Goal: Task Accomplishment & Management: Complete application form

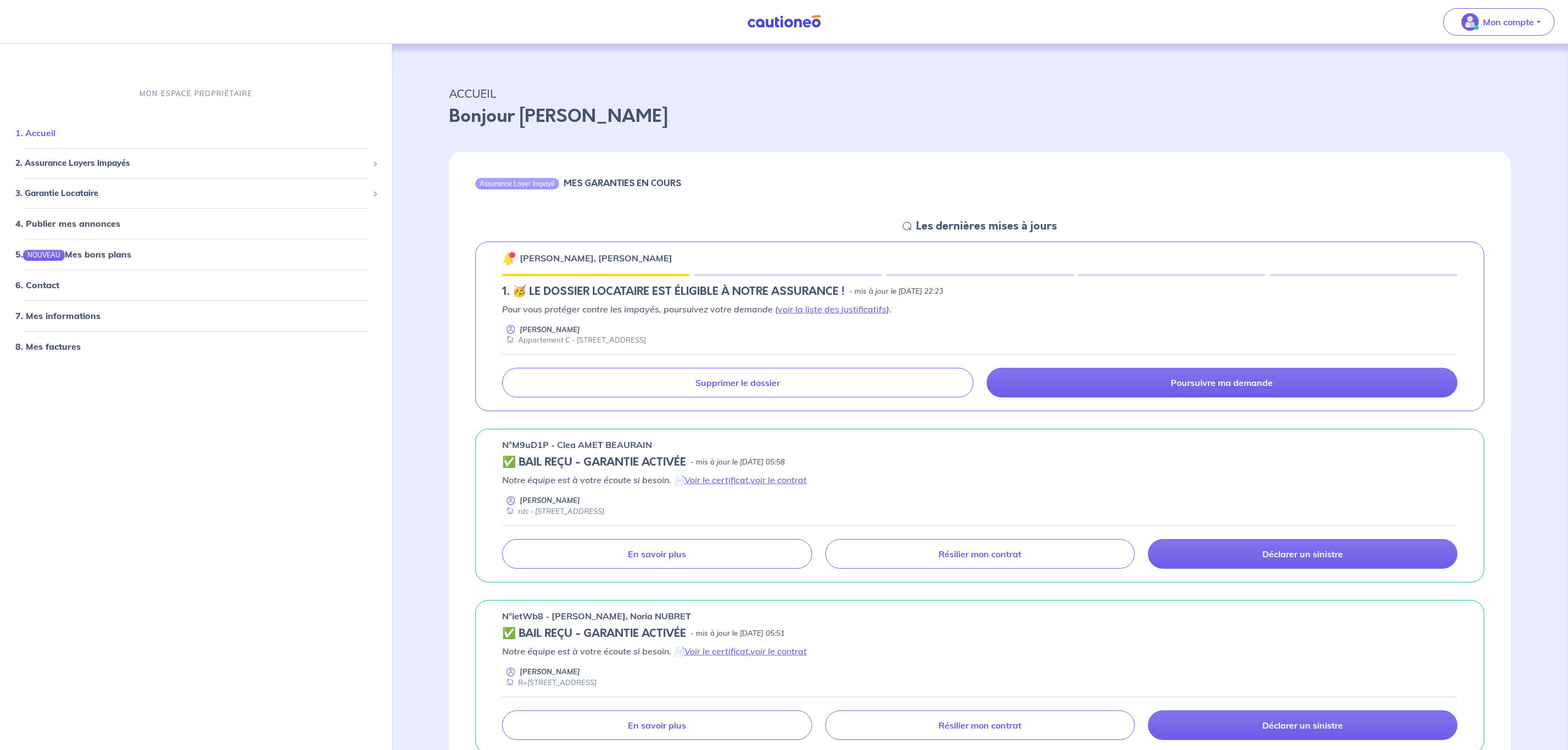
click at [55, 136] on link "1. Accueil" at bounding box center [35, 132] width 40 height 11
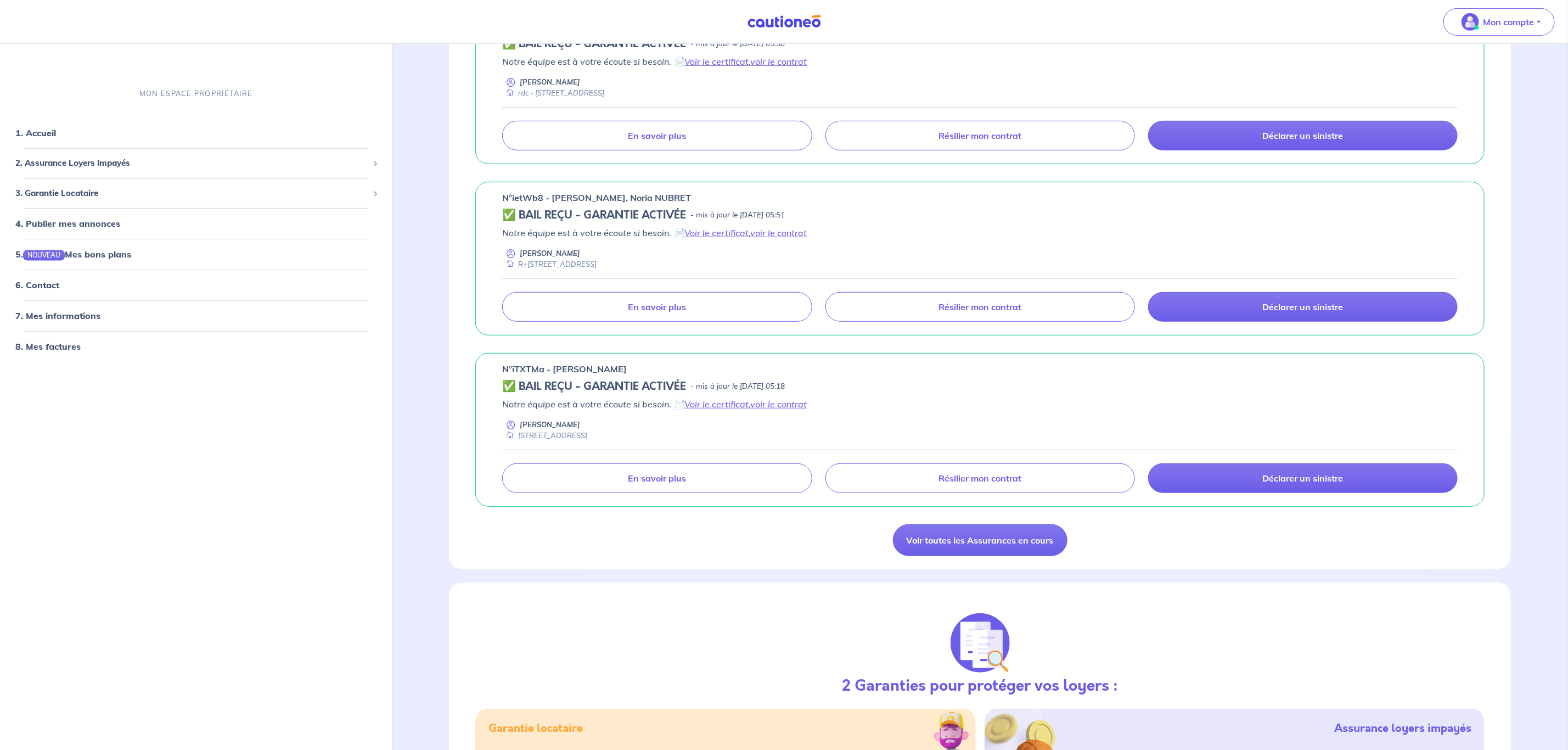
scroll to position [576, 0]
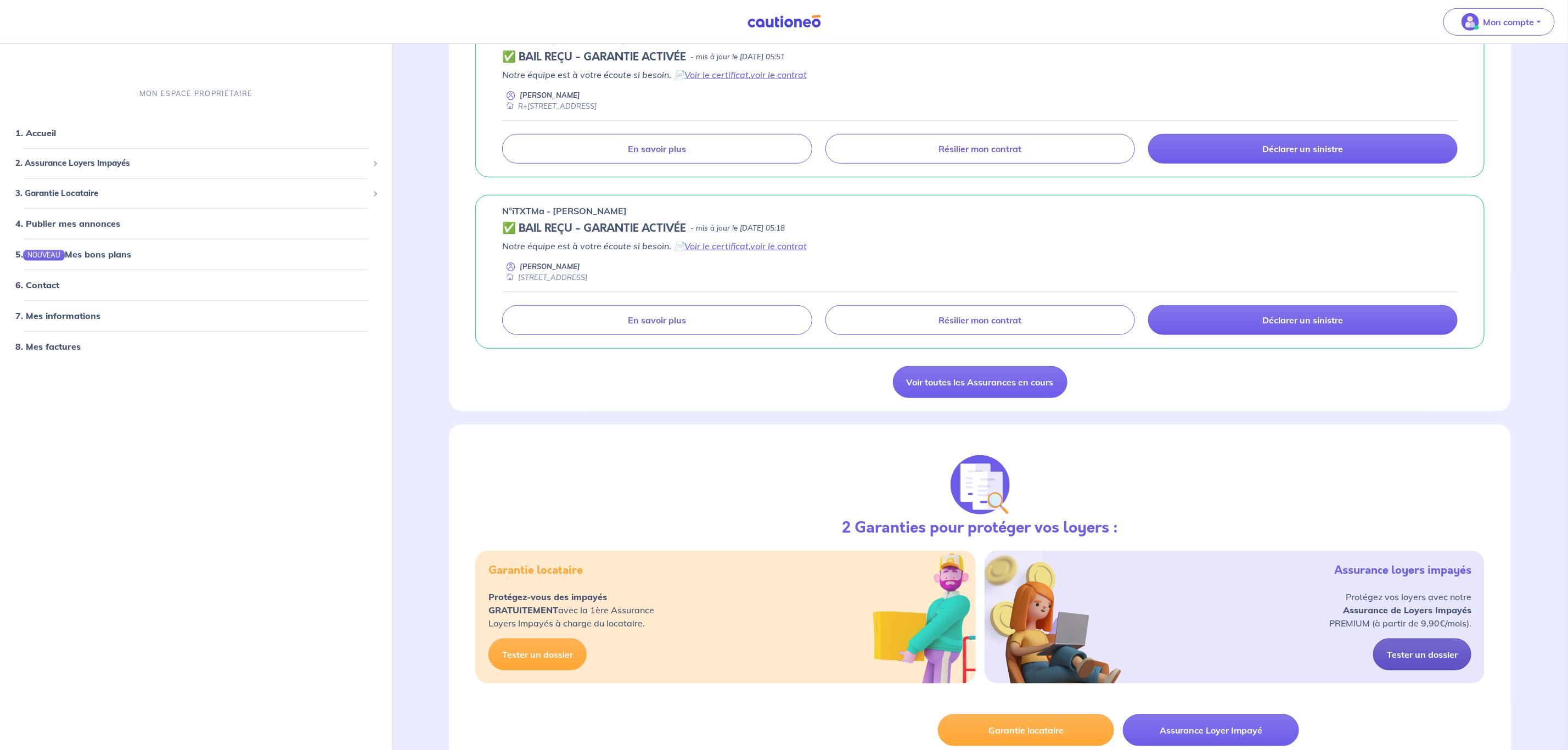
click at [1404, 669] on link "Tester un dossier" at bounding box center [1422, 654] width 98 height 32
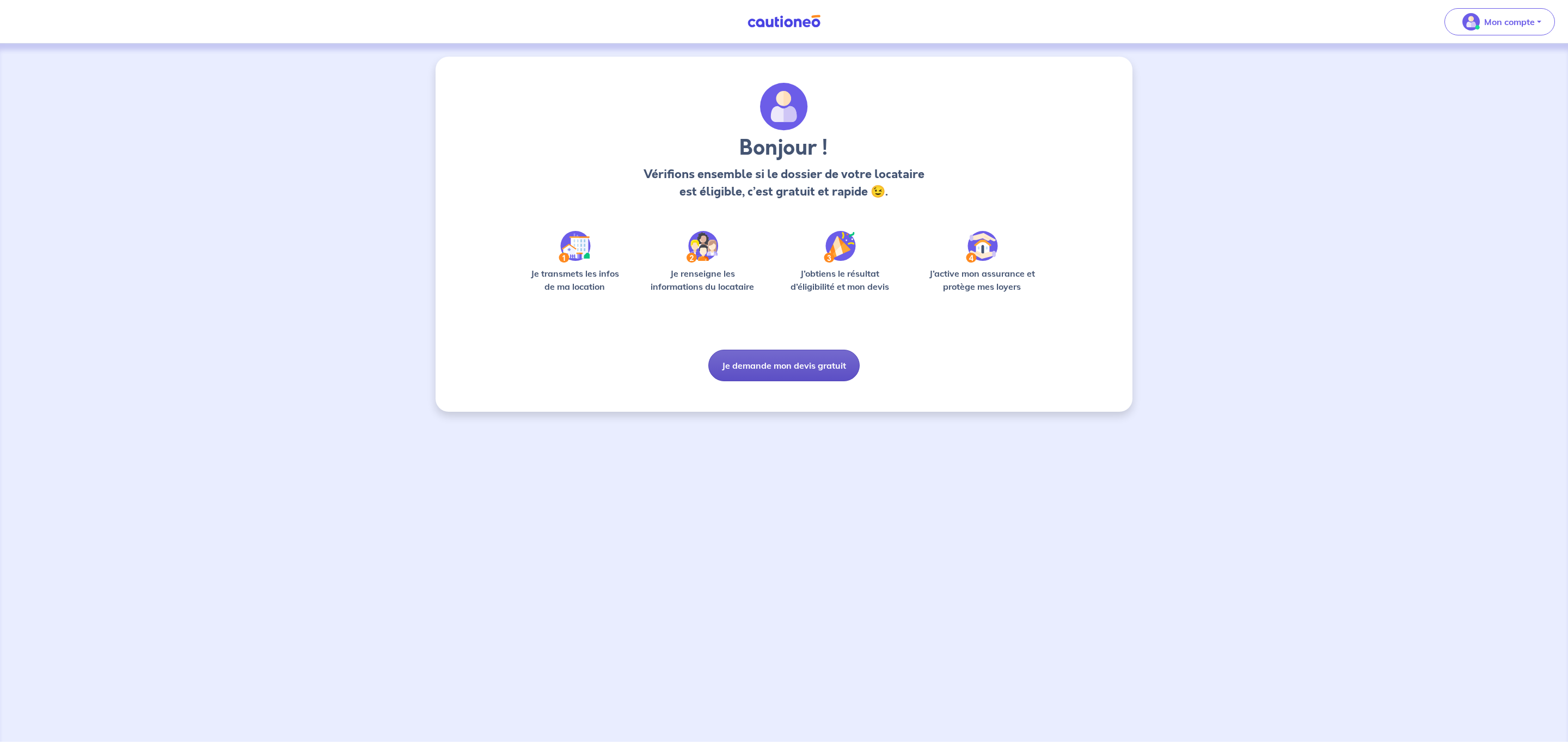
click at [814, 364] on button "Je demande mon devis gratuit" at bounding box center [784, 365] width 151 height 31
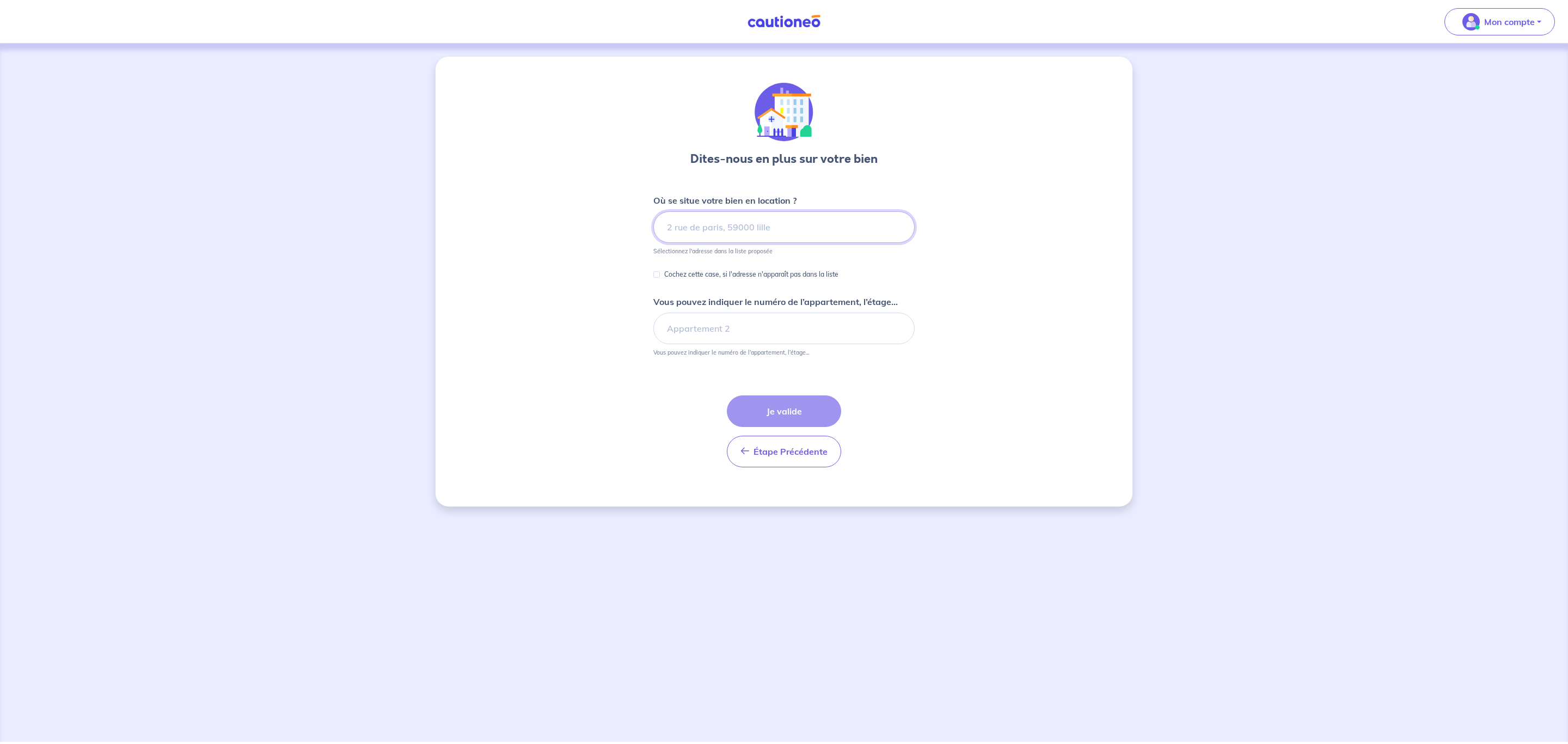
click at [791, 236] on input at bounding box center [784, 227] width 261 height 31
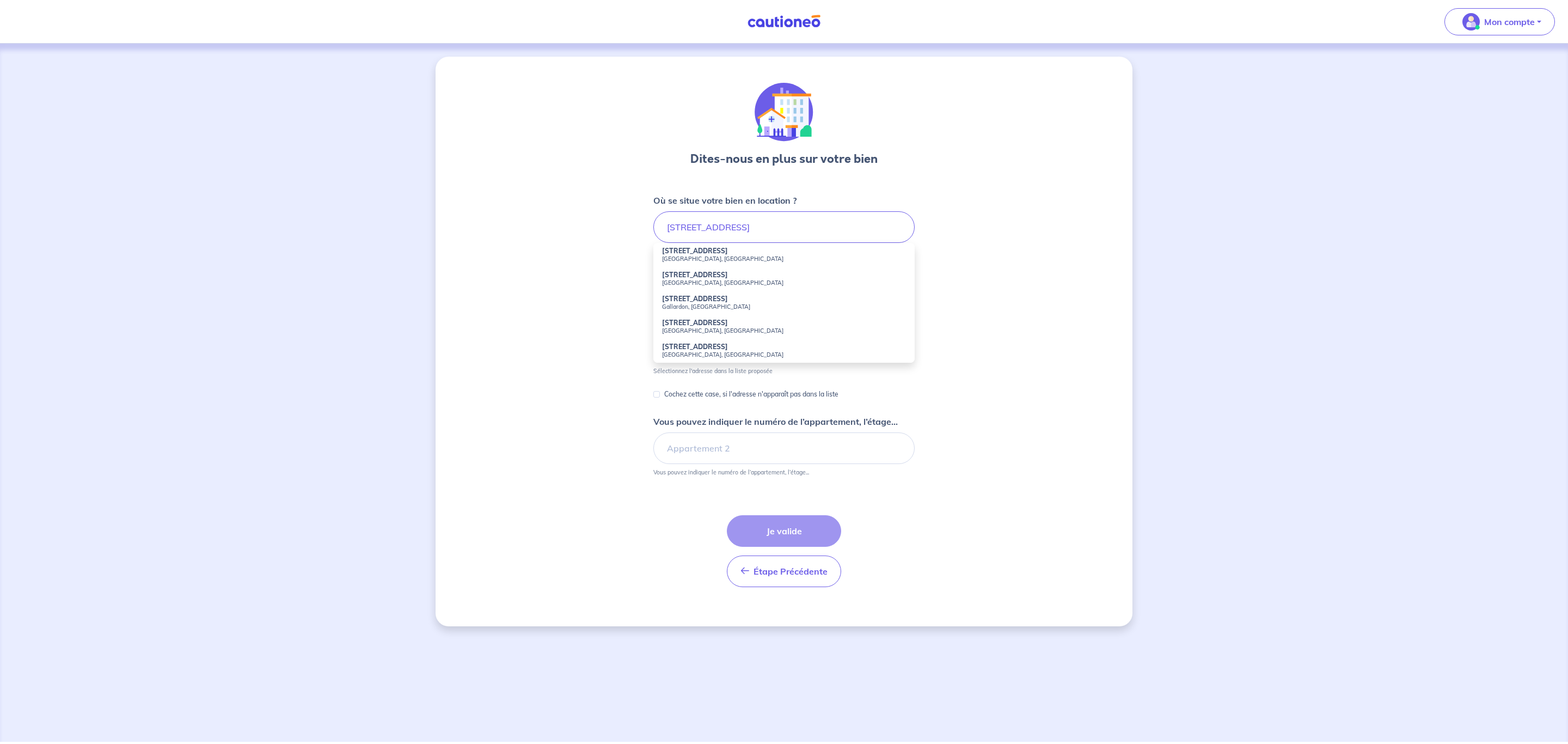
click at [696, 279] on small "[GEOGRAPHIC_DATA], [GEOGRAPHIC_DATA]" at bounding box center [784, 282] width 244 height 8
type input "[STREET_ADDRESS]"
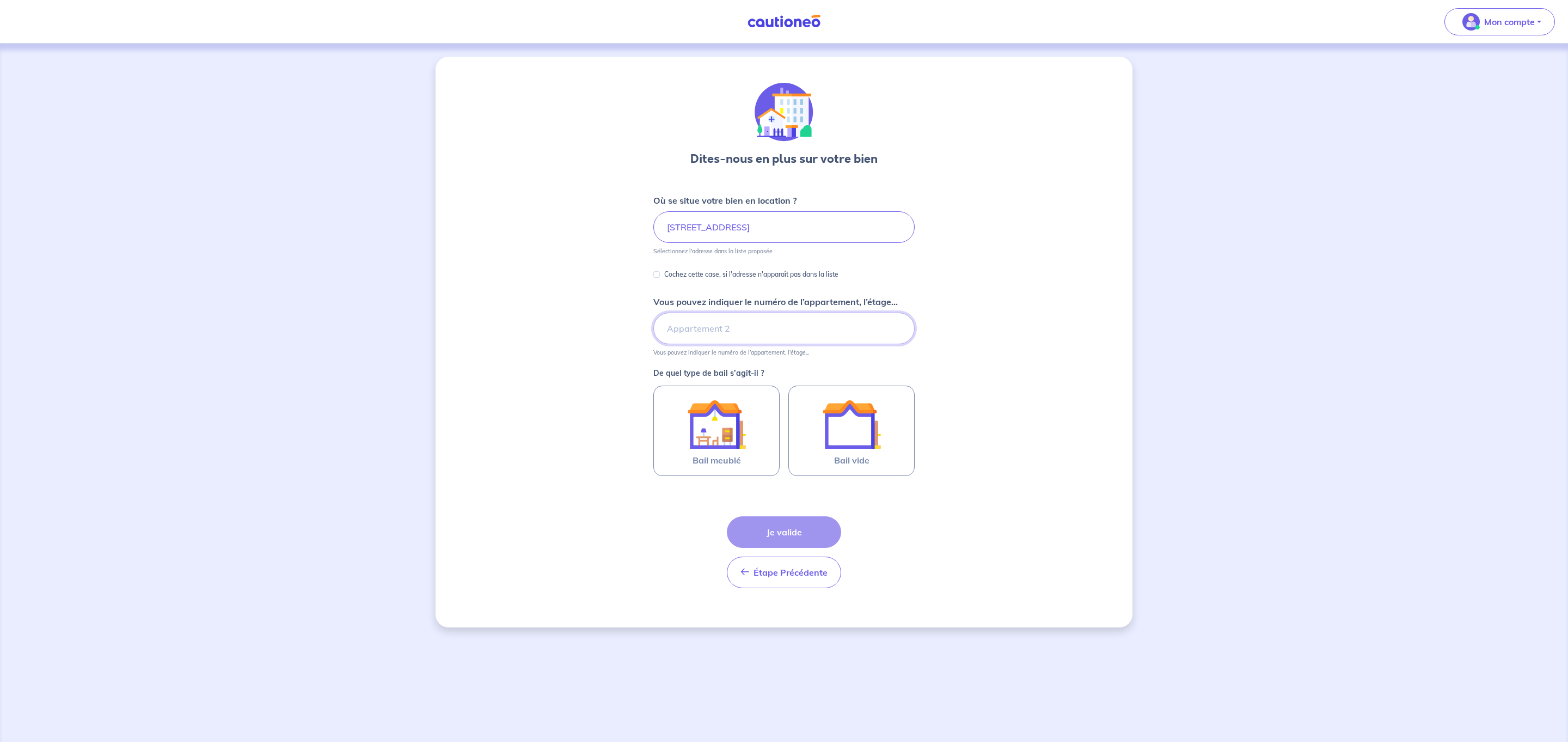
click at [713, 338] on input "Vous pouvez indiquer le numéro de l’appartement, l’étage..." at bounding box center [784, 328] width 261 height 31
type input "étage 2"
click at [737, 440] on img at bounding box center [717, 424] width 59 height 59
click at [0, 0] on input "Bail meublé" at bounding box center [0, 0] width 0 height 0
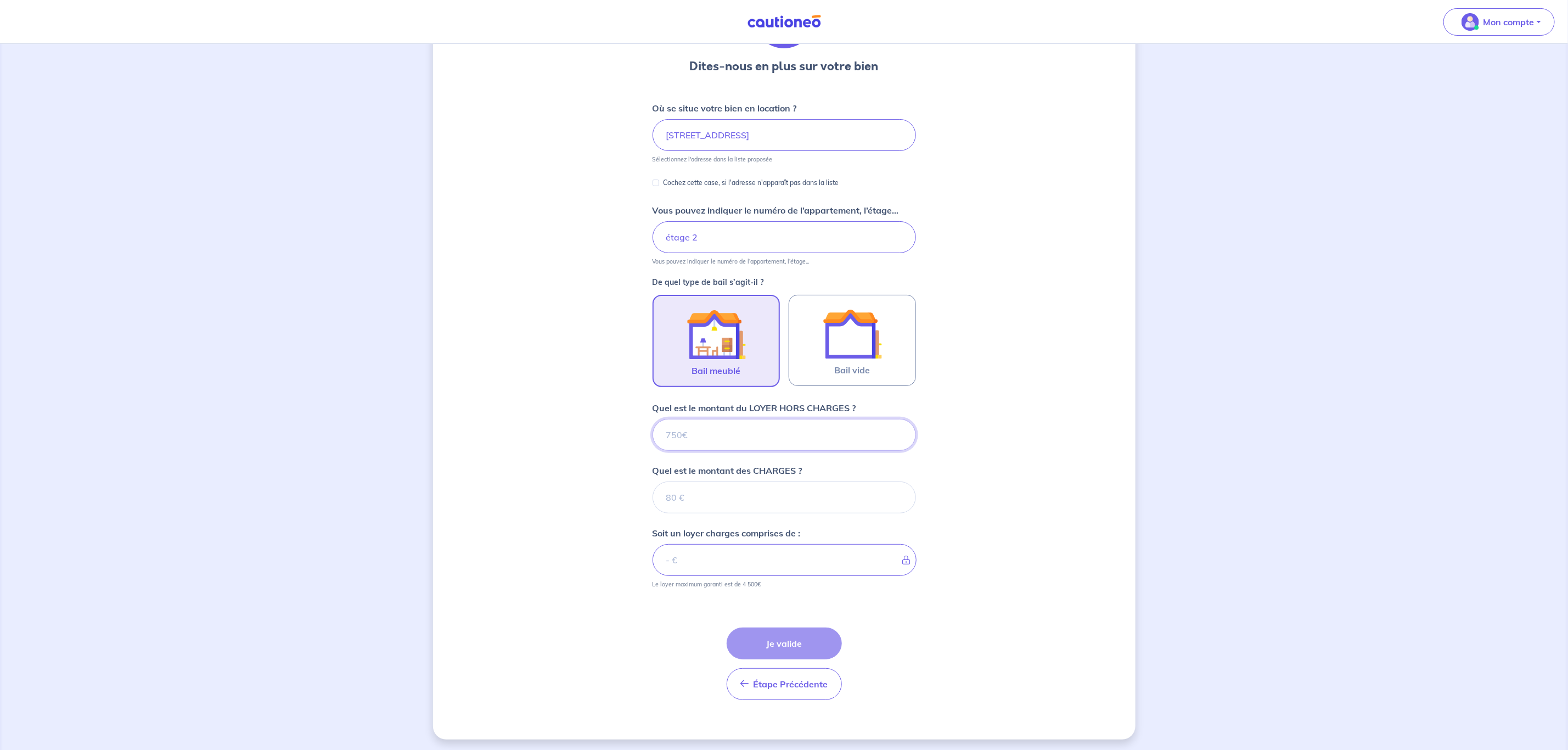
scroll to position [100, 0]
type input "6"
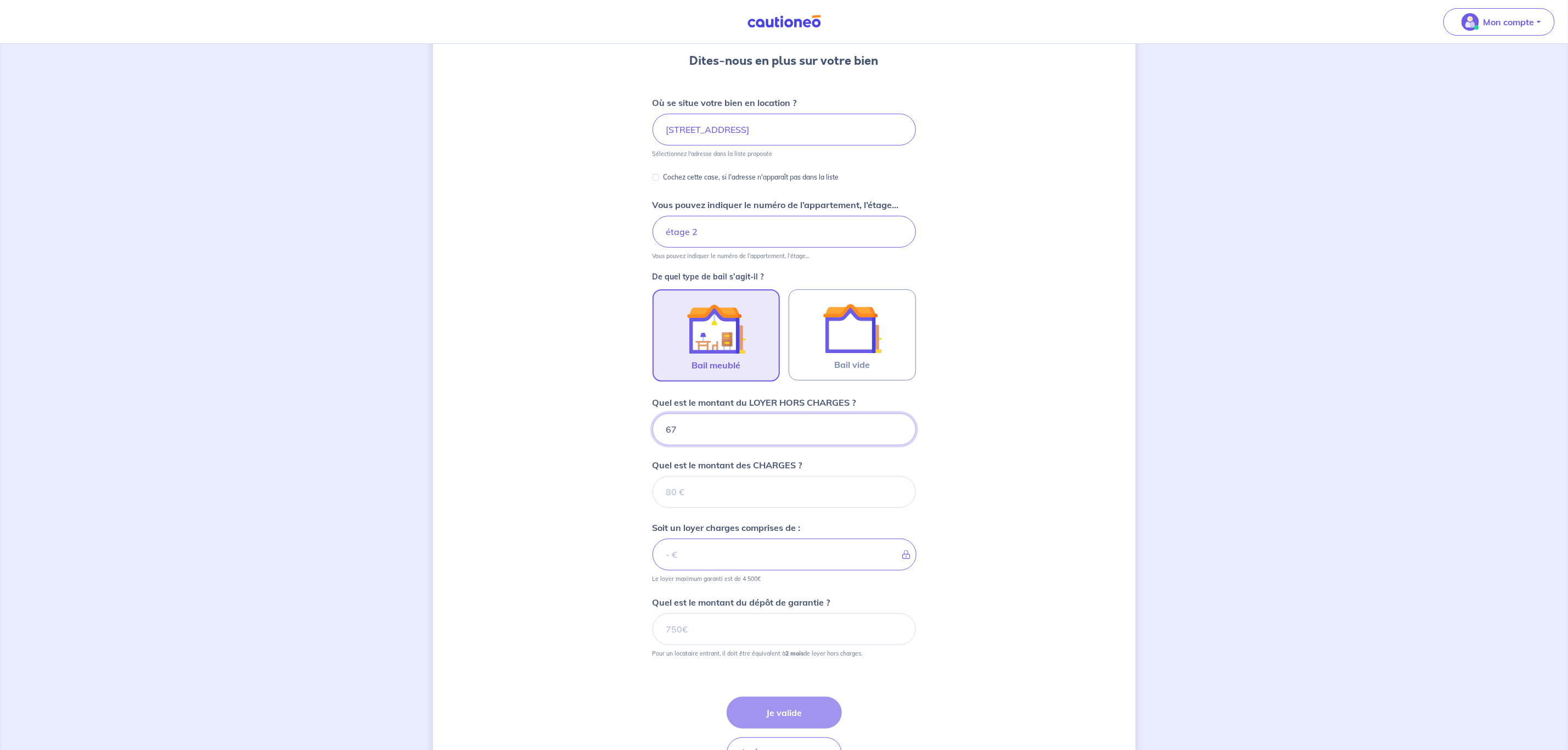
type input "675"
click at [761, 496] on input "Quel est le montant des CHARGES ?" at bounding box center [784, 492] width 263 height 32
type input "50"
type input "725"
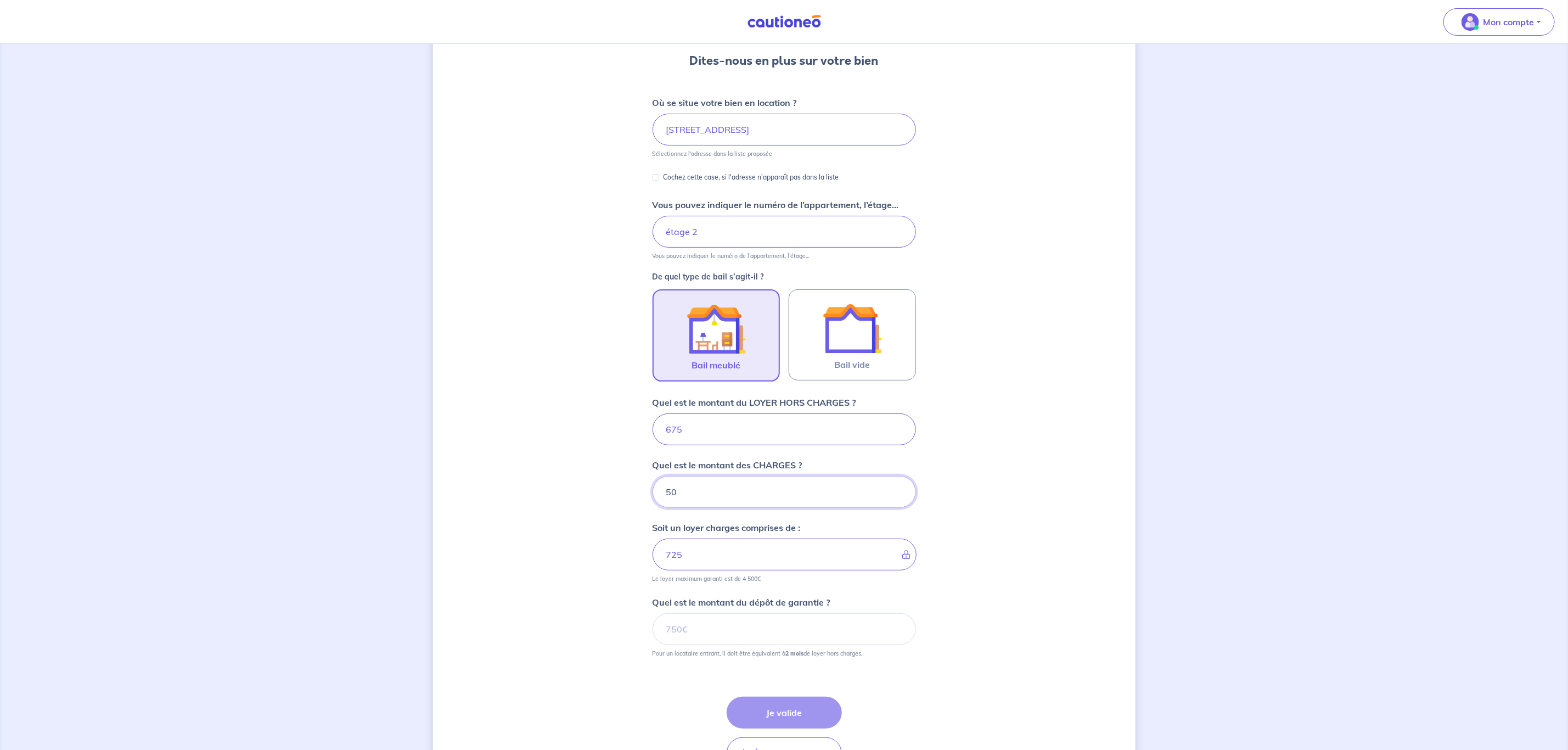
type input "50"
click at [751, 630] on input "Quel est le montant du dépôt de garantie ?" at bounding box center [784, 629] width 263 height 32
type input "1350"
click at [776, 720] on button "Je valide" at bounding box center [784, 712] width 115 height 32
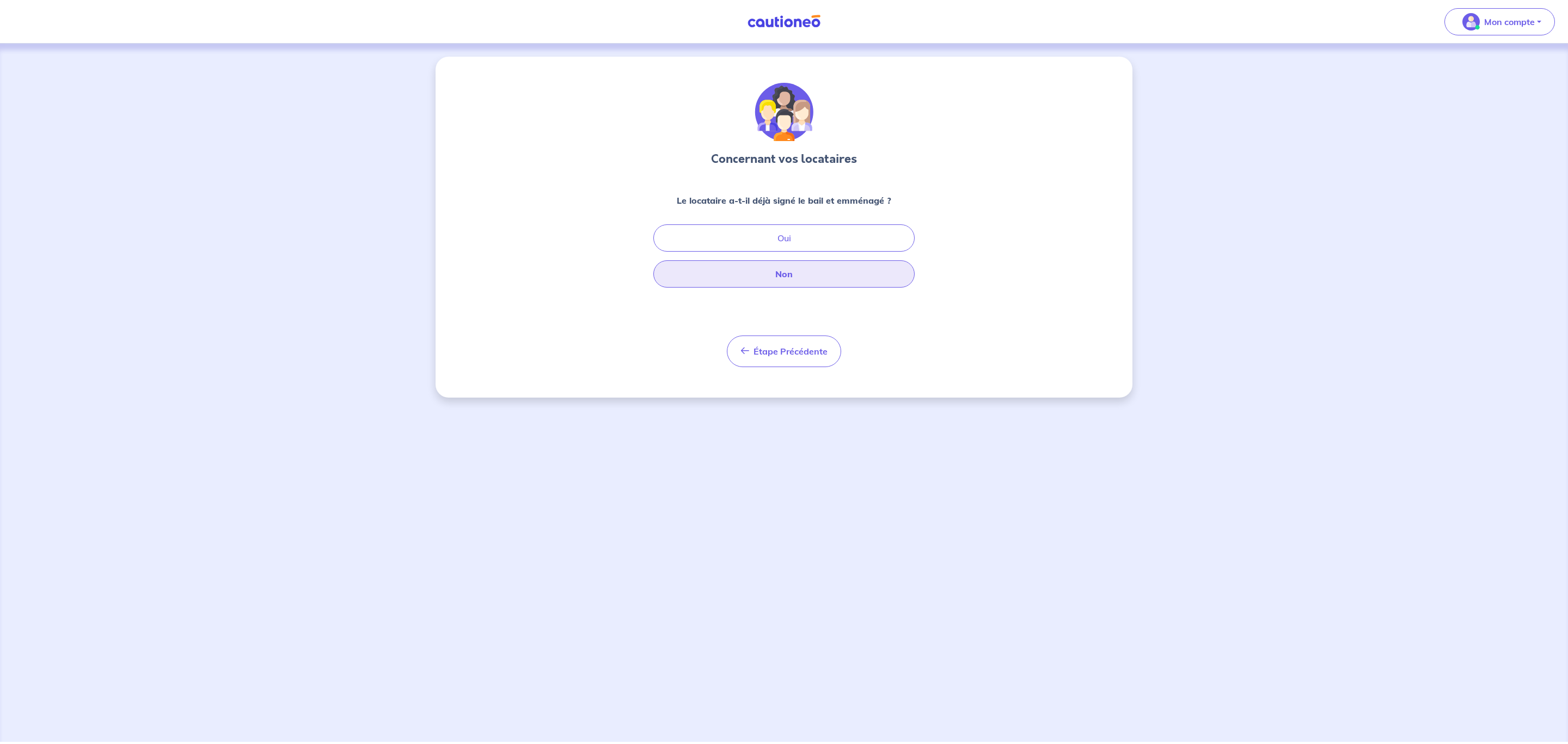
click at [828, 262] on button "Non" at bounding box center [784, 274] width 261 height 27
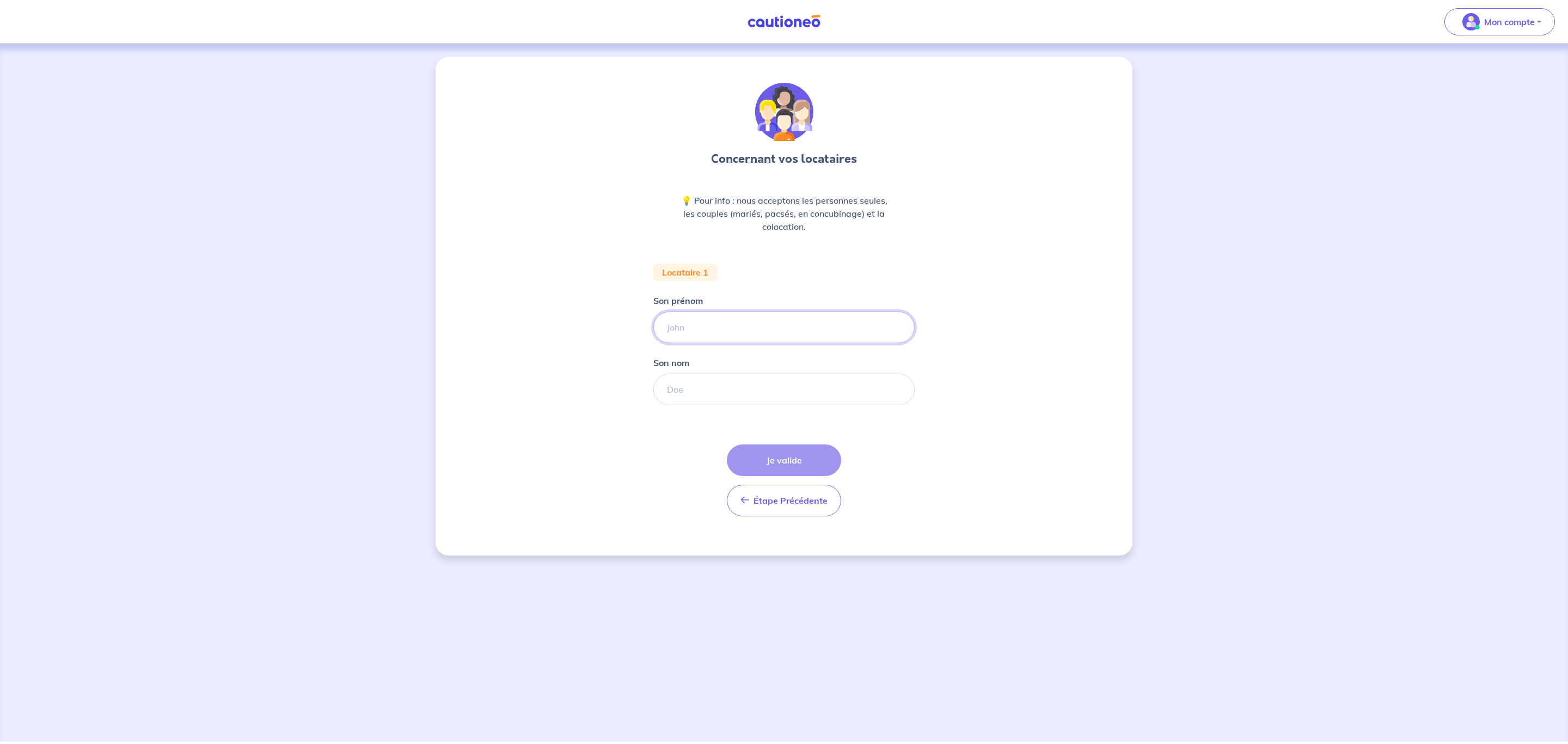
click at [751, 331] on input "Son prénom" at bounding box center [784, 326] width 261 height 31
type input "Celine"
click at [735, 400] on input "Son nom" at bounding box center [784, 389] width 261 height 31
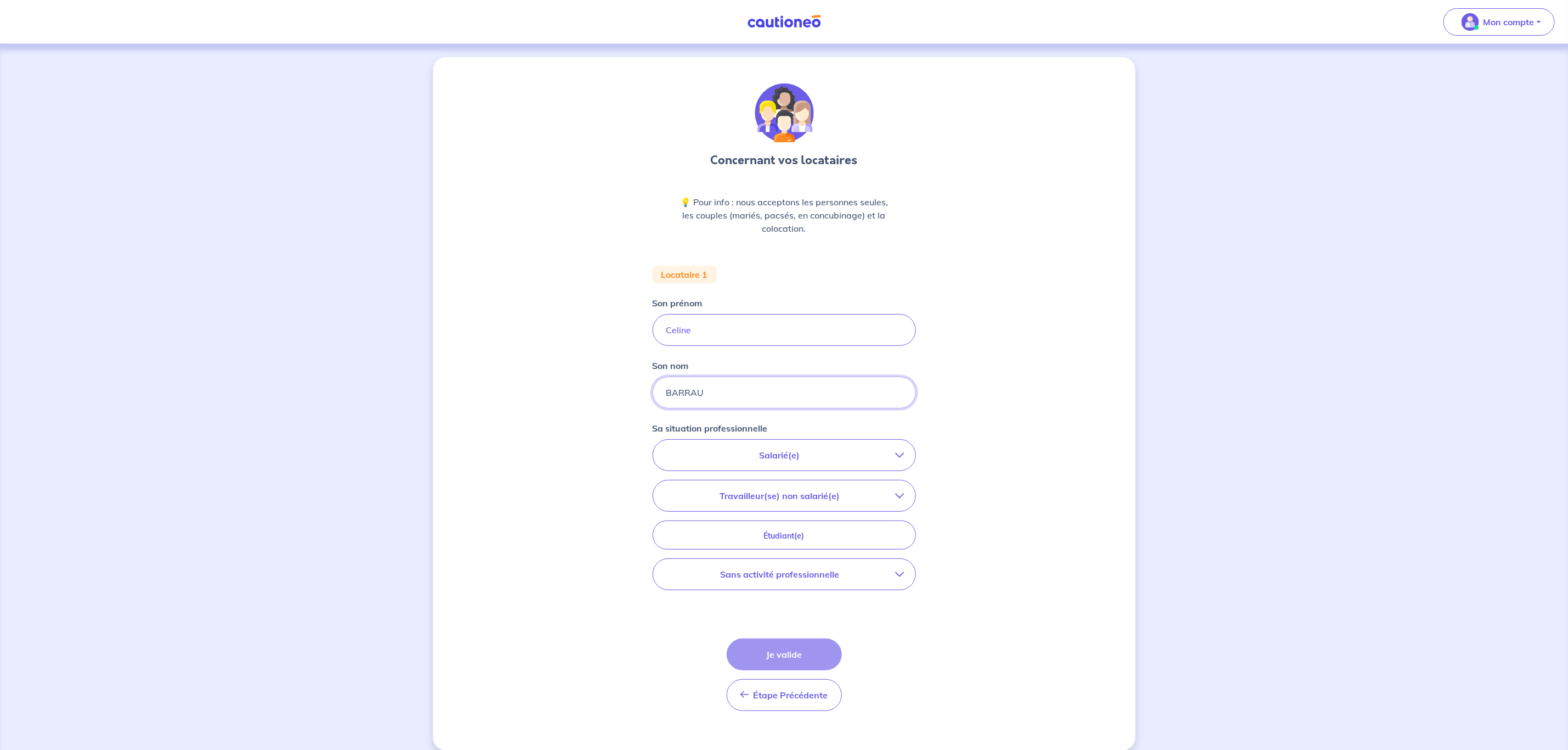
type input "BARRAU"
click at [902, 455] on icon "button" at bounding box center [900, 455] width 9 height 9
click at [751, 486] on strong "hors période d'essai" at bounding box center [747, 486] width 86 height 11
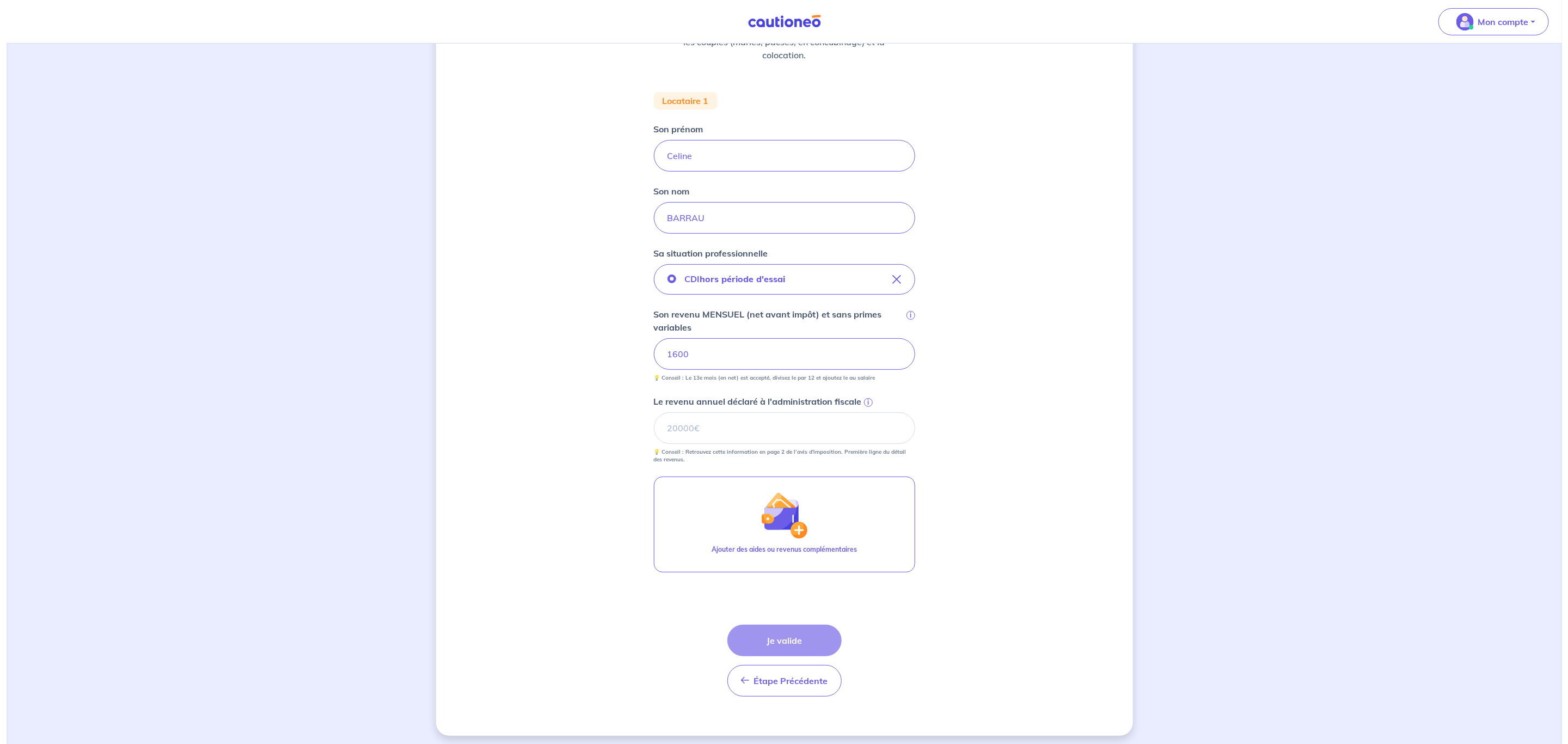
scroll to position [180, 0]
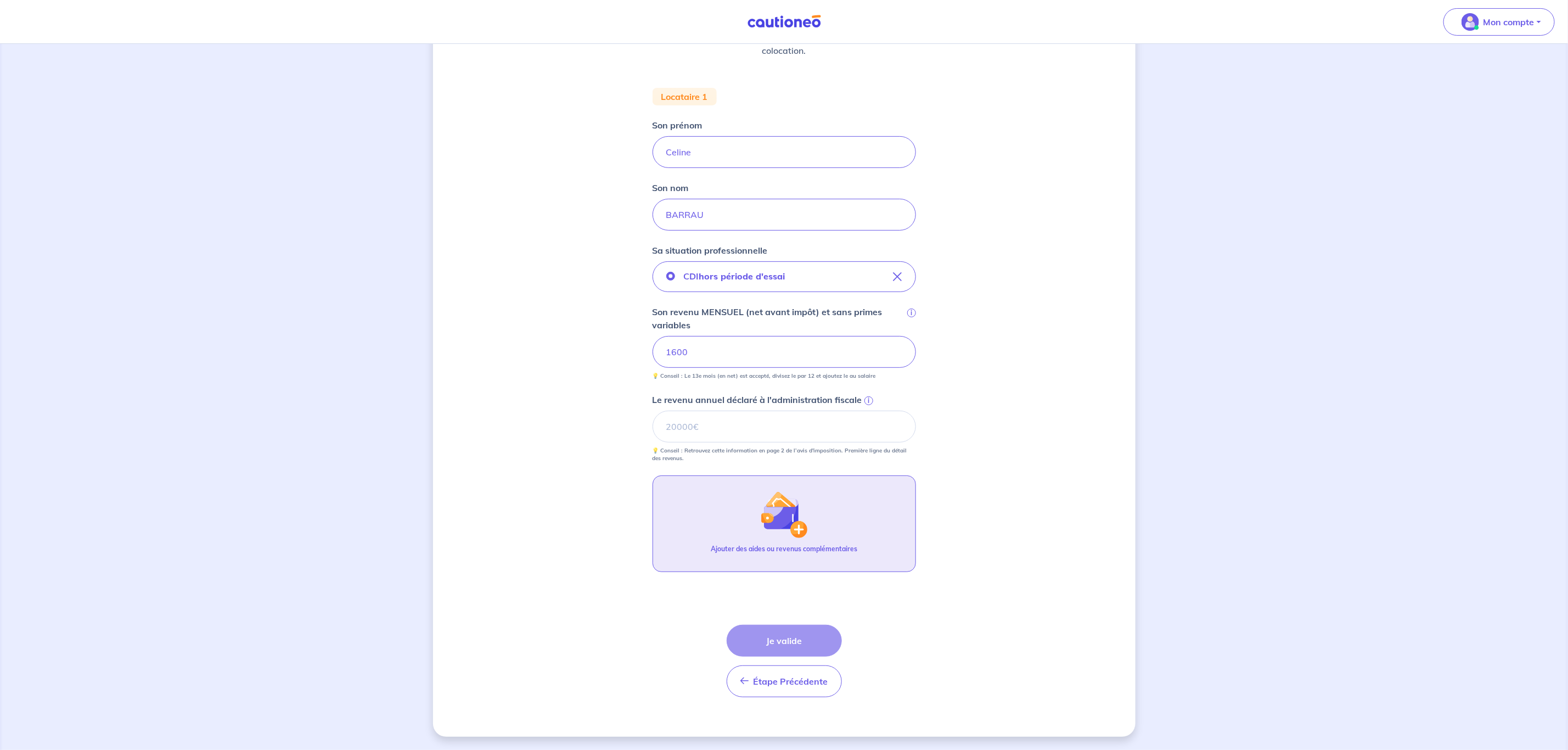
click at [781, 496] on img "button" at bounding box center [783, 514] width 47 height 47
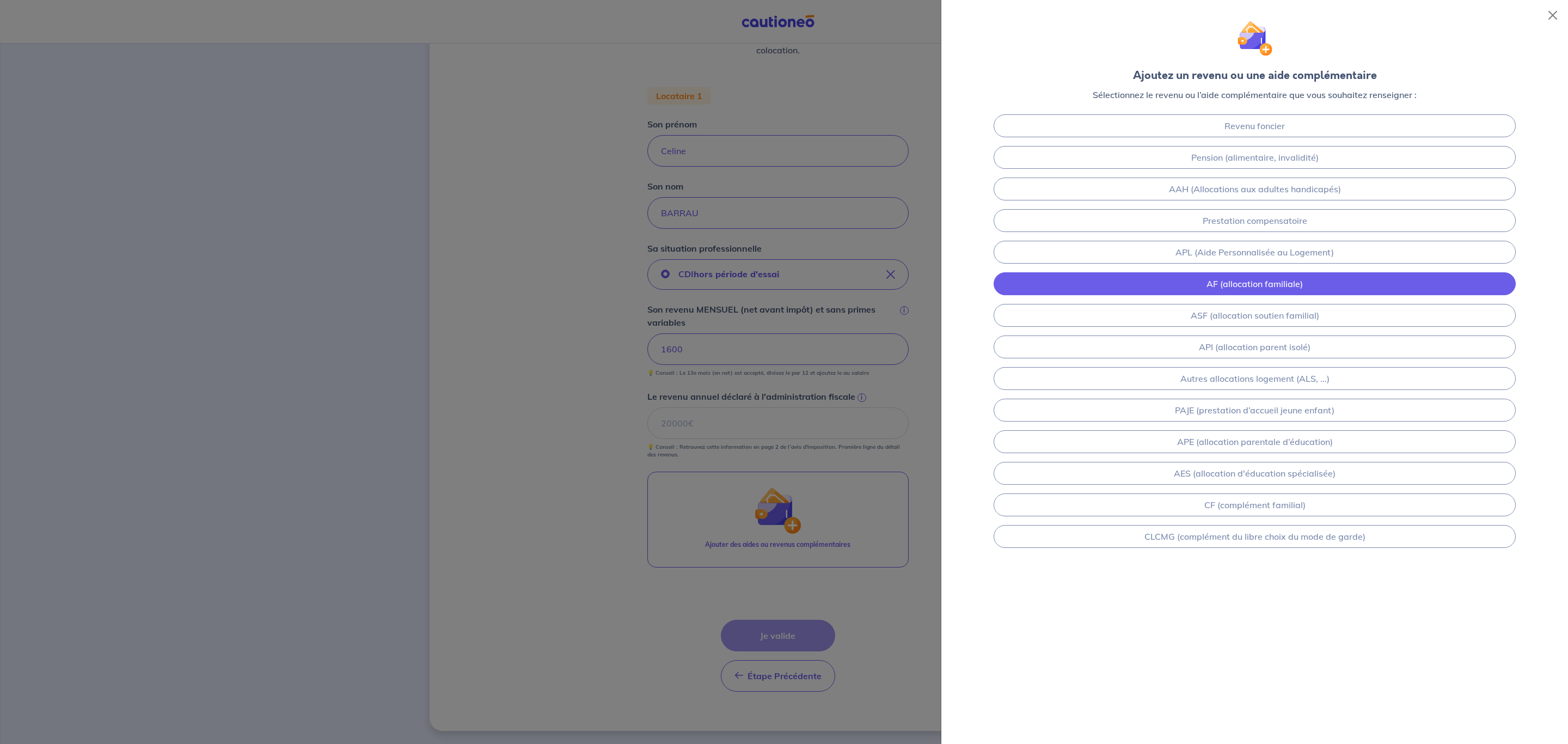
click at [1188, 291] on link "AF (allocation familiale)" at bounding box center [1255, 283] width 522 height 23
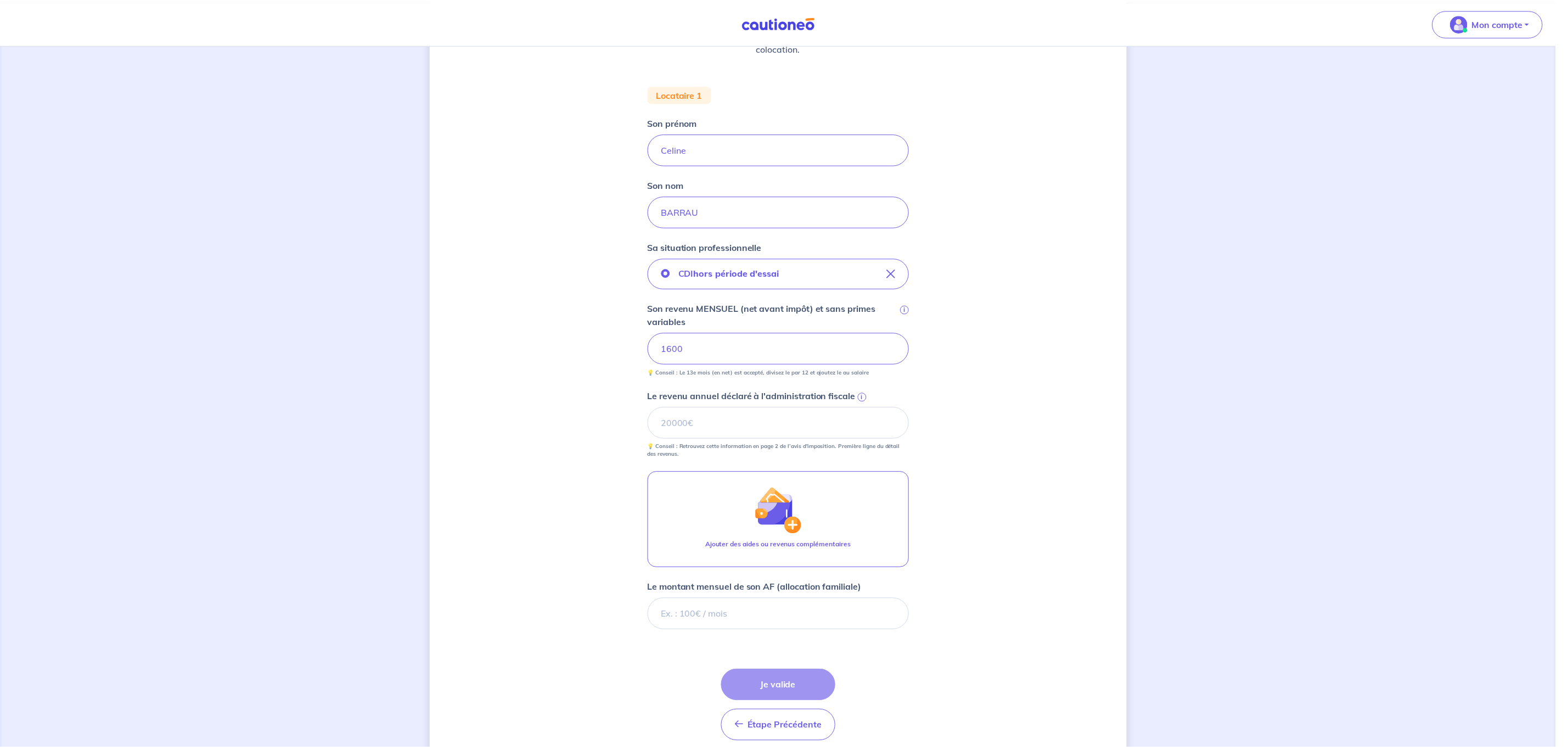
scroll to position [231, 0]
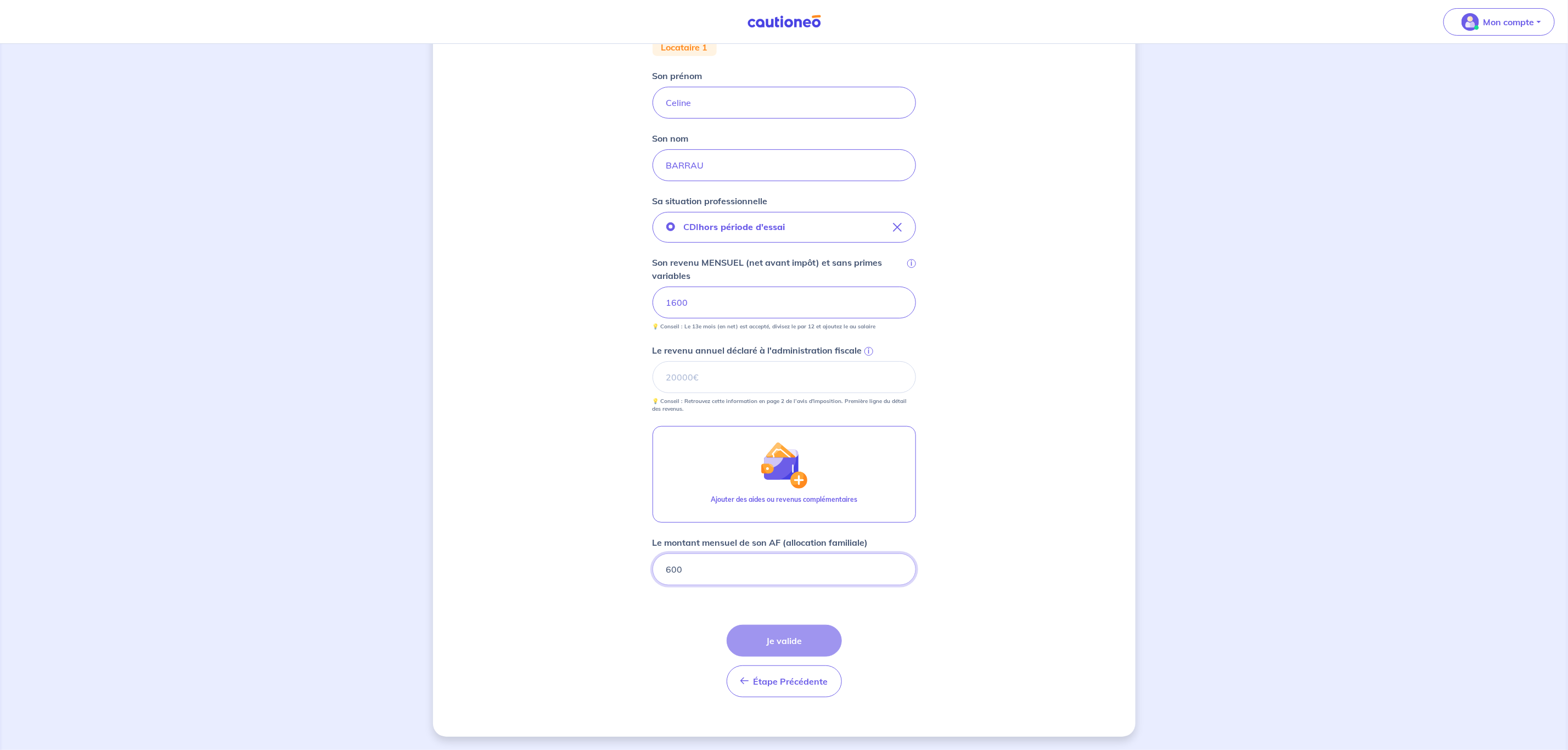
type input "600"
click at [872, 351] on span "i" at bounding box center [869, 351] width 9 height 9
click at [872, 361] on input "Le revenu annuel déclaré à l'administration fiscale i" at bounding box center [784, 377] width 263 height 32
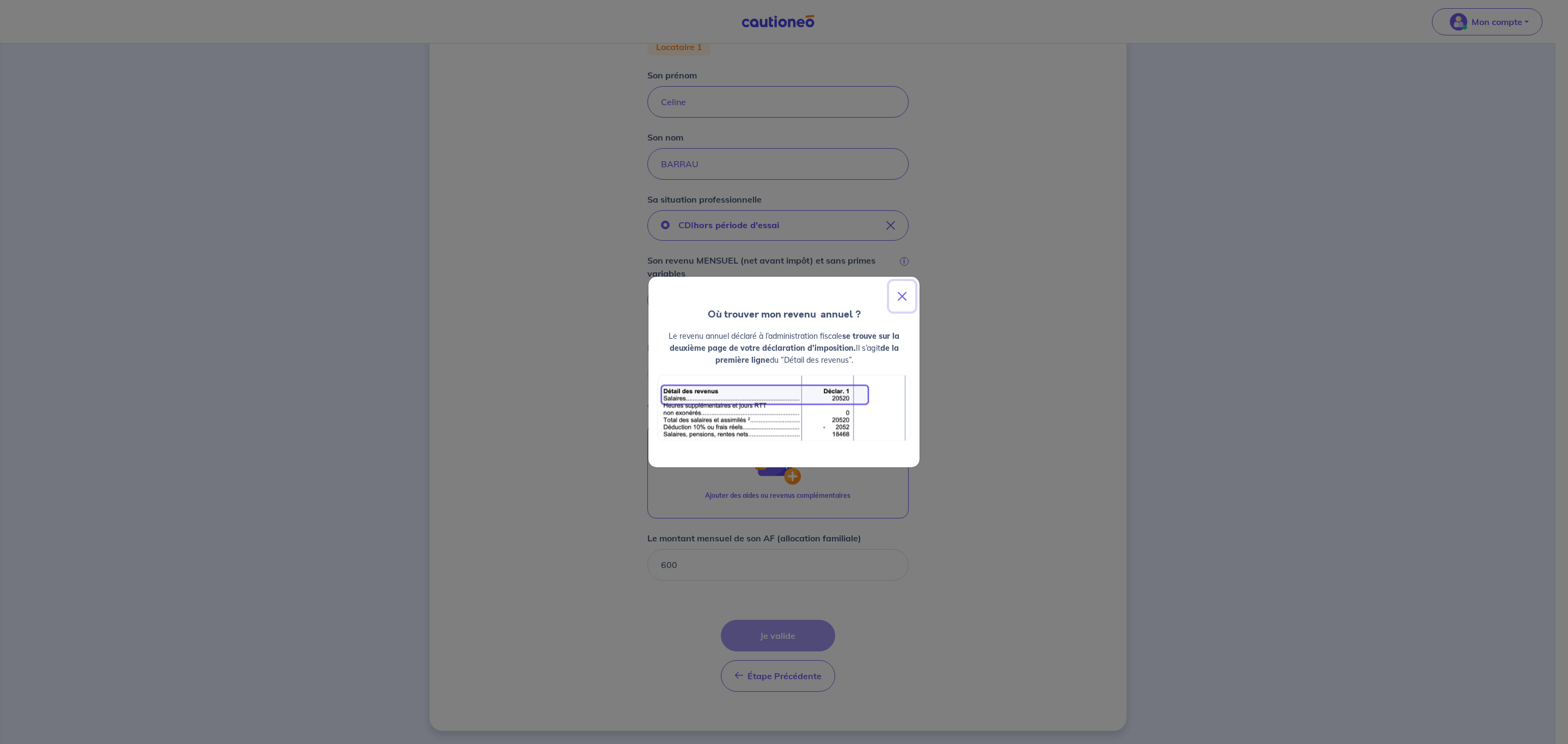
click at [907, 295] on button "Close" at bounding box center [902, 296] width 26 height 30
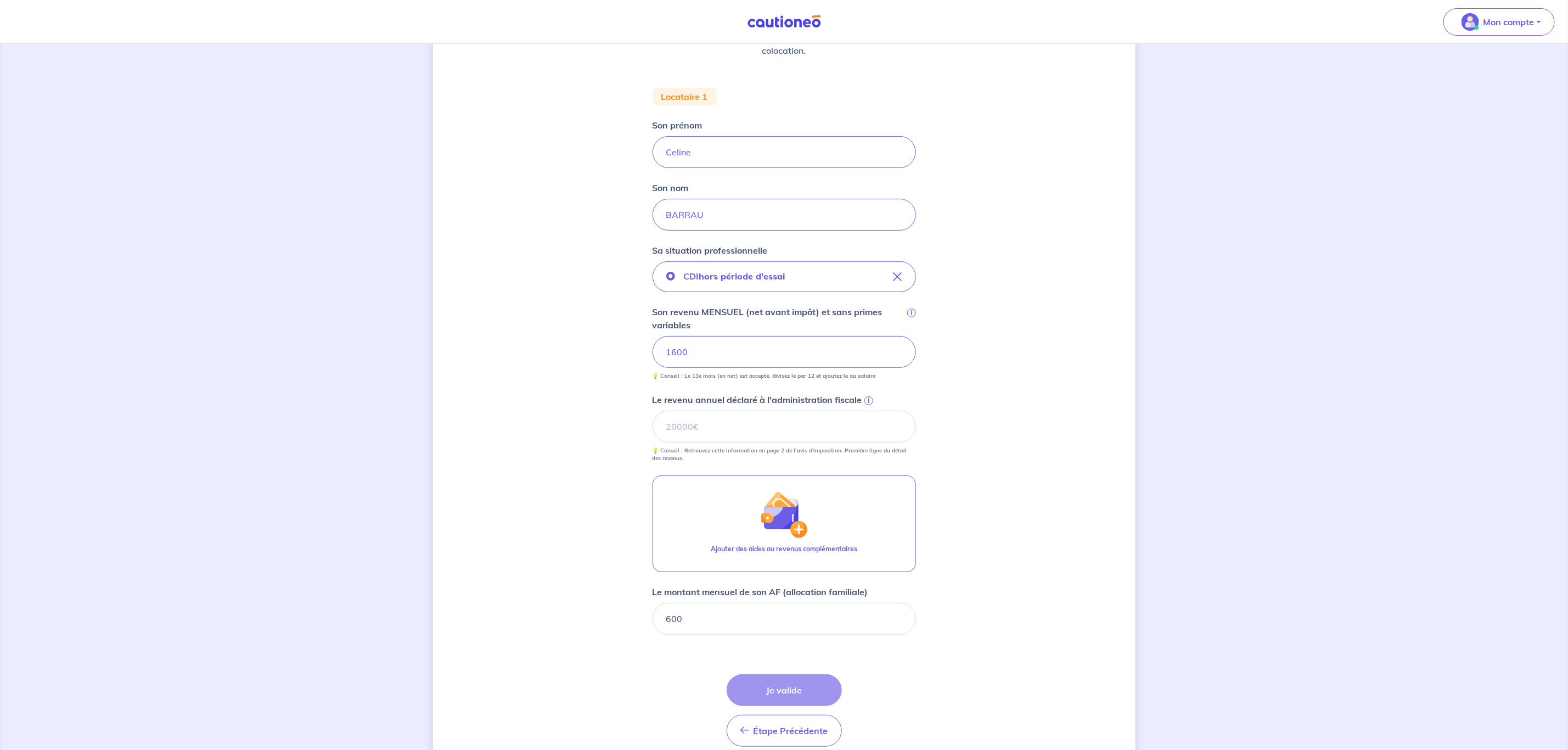
scroll to position [149, 0]
